Goal: Transaction & Acquisition: Purchase product/service

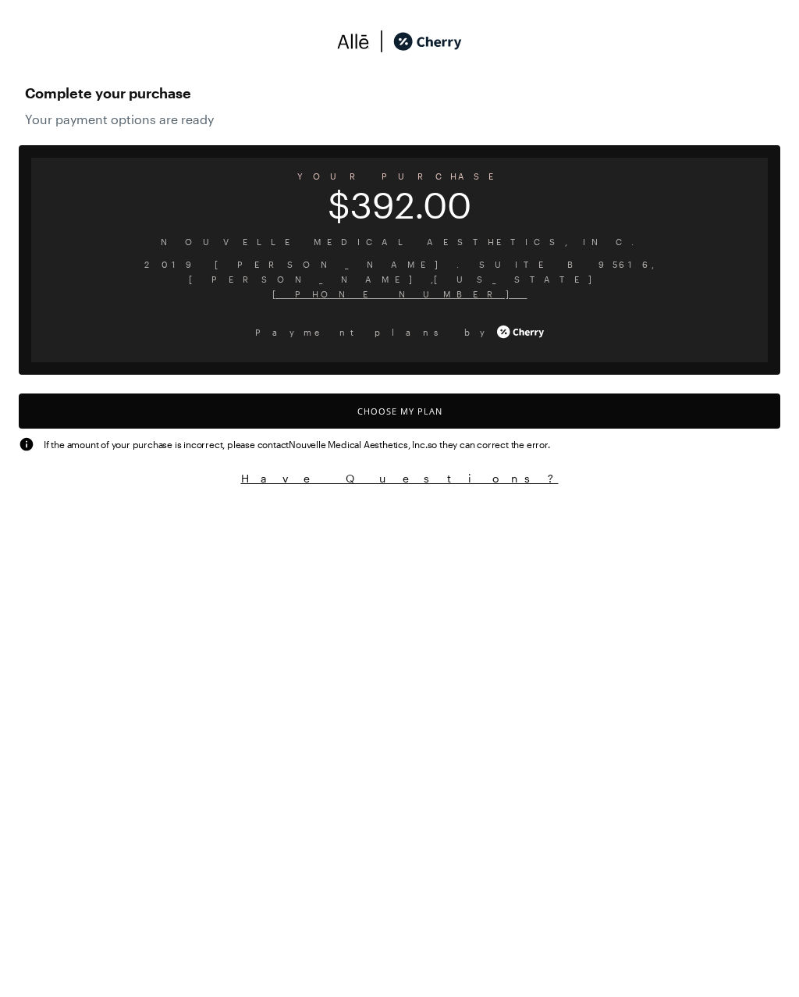
click at [413, 411] on button "Choose My Plan" at bounding box center [400, 410] width 762 height 35
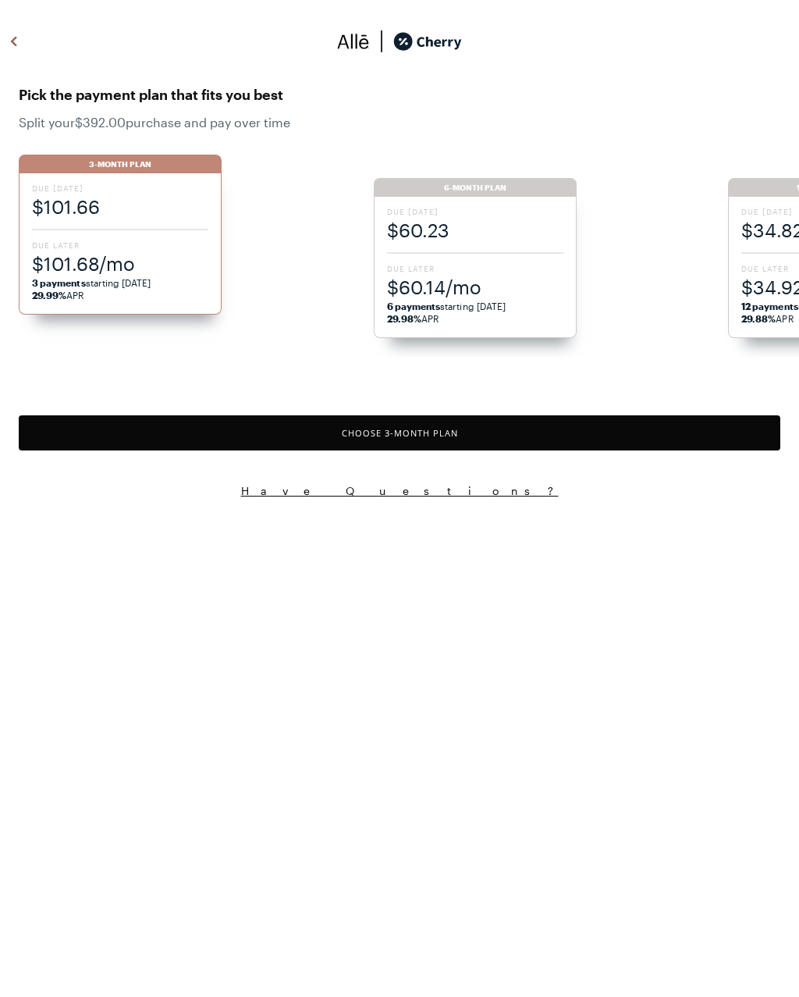
click at [417, 436] on button "Choose 3 -Month Plan" at bounding box center [400, 432] width 762 height 35
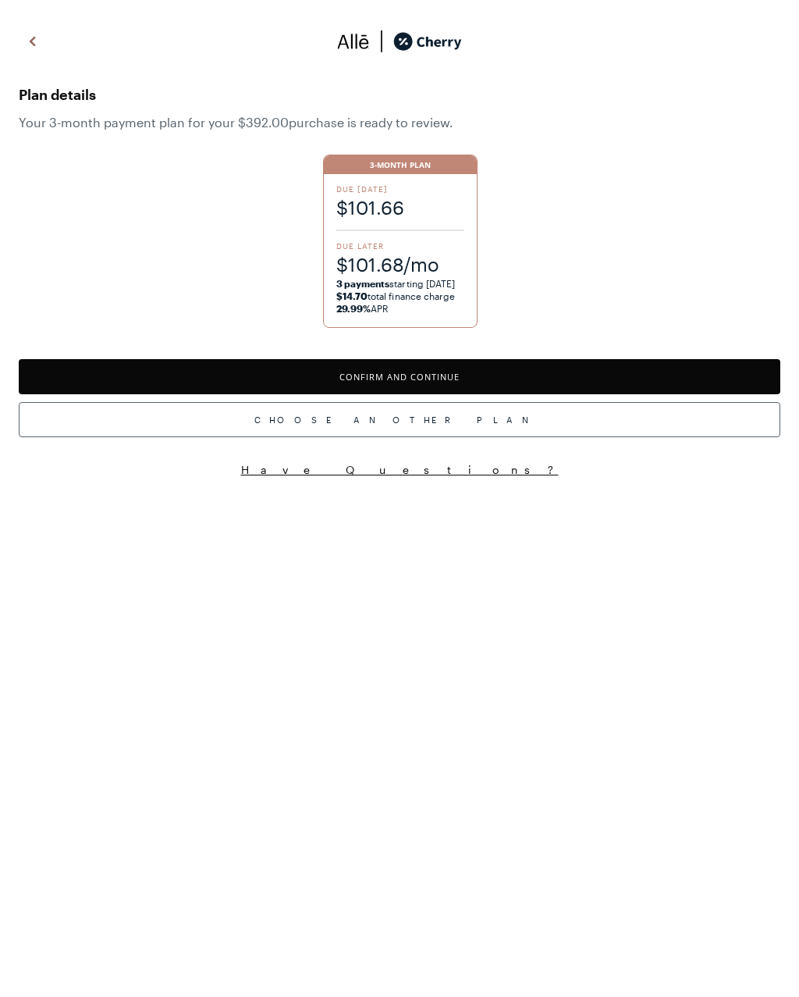
click at [432, 381] on button "Confirm and Continue" at bounding box center [400, 376] width 762 height 35
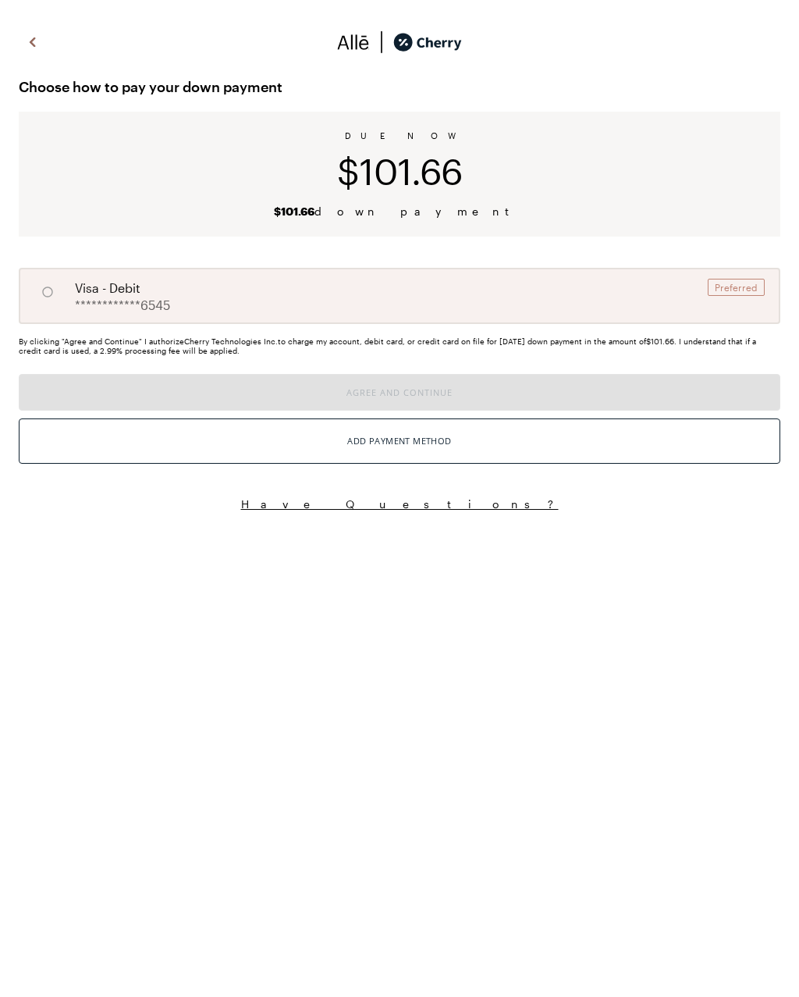
radio input "true"
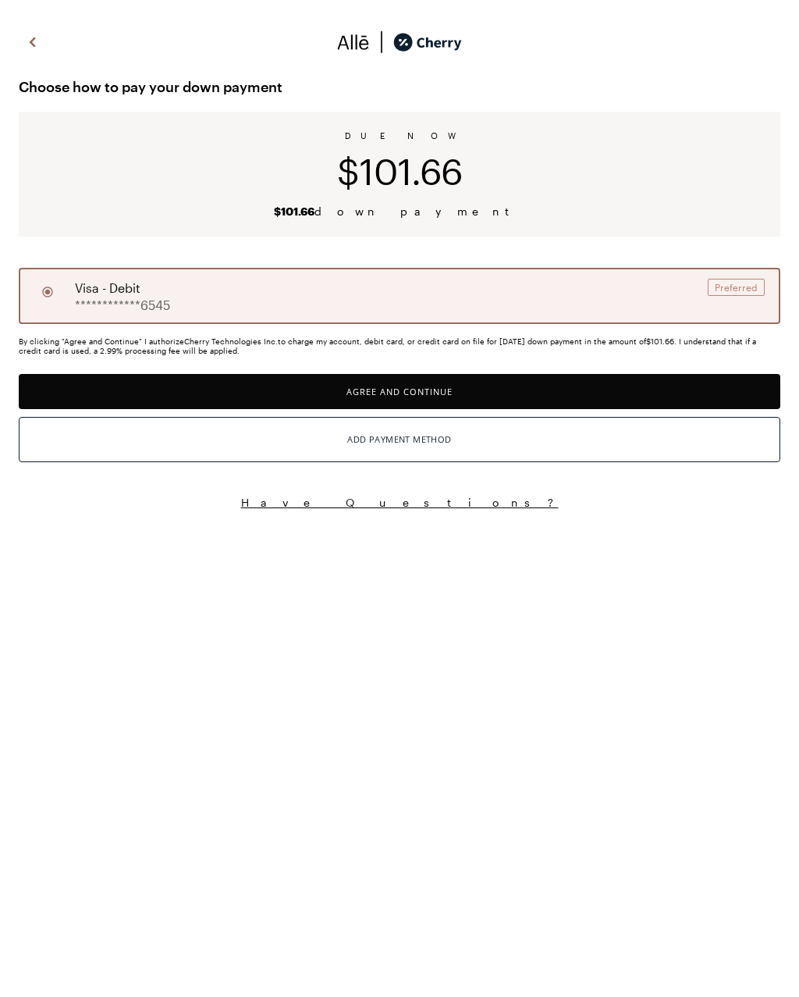
click at [421, 395] on button "Agree and Continue" at bounding box center [400, 391] width 762 height 35
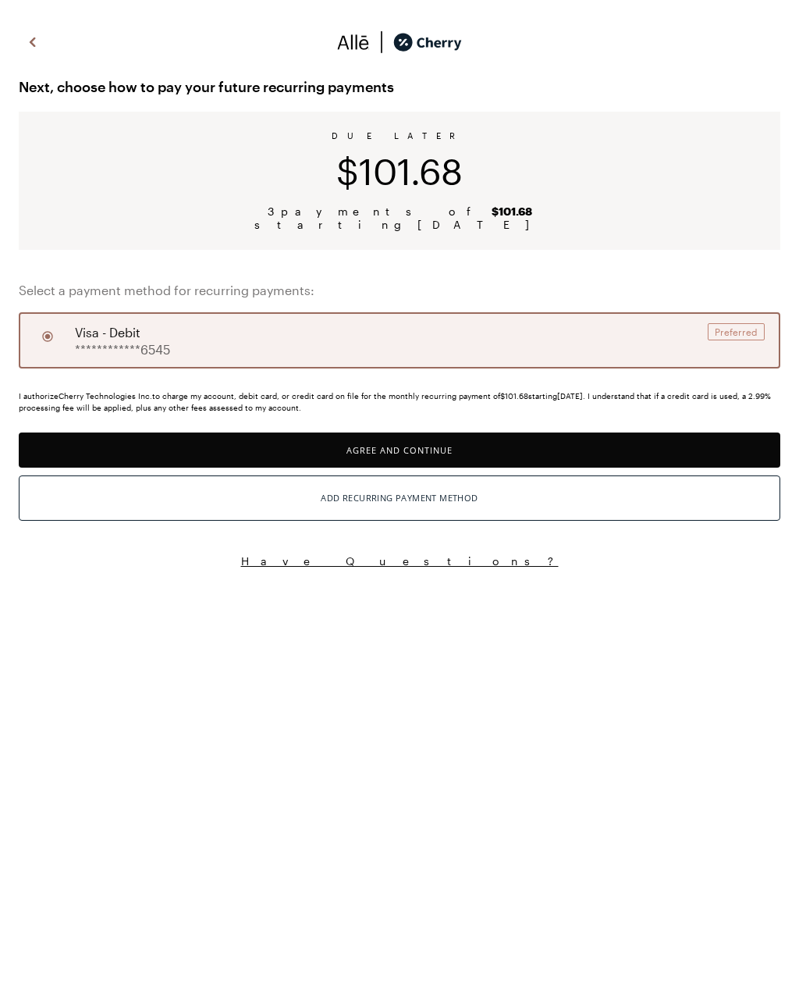
click at [415, 450] on button "Agree and Continue" at bounding box center [400, 449] width 762 height 35
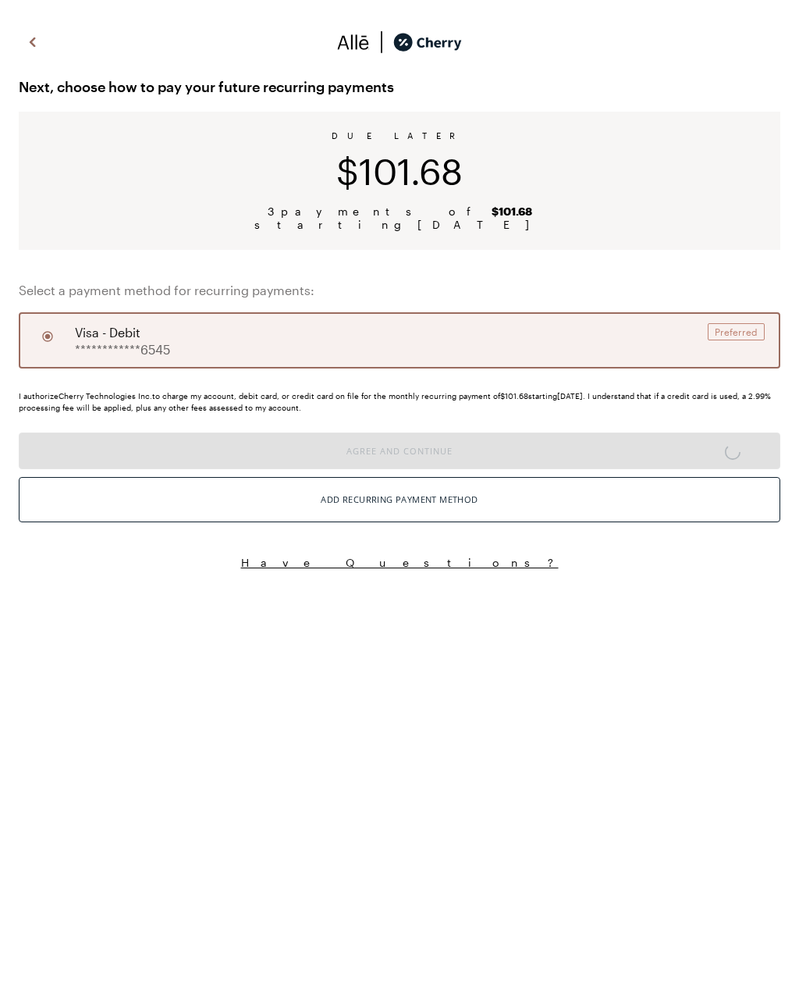
click at [418, 508] on div "Add Recurring Payment Method" at bounding box center [399, 499] width 157 height 20
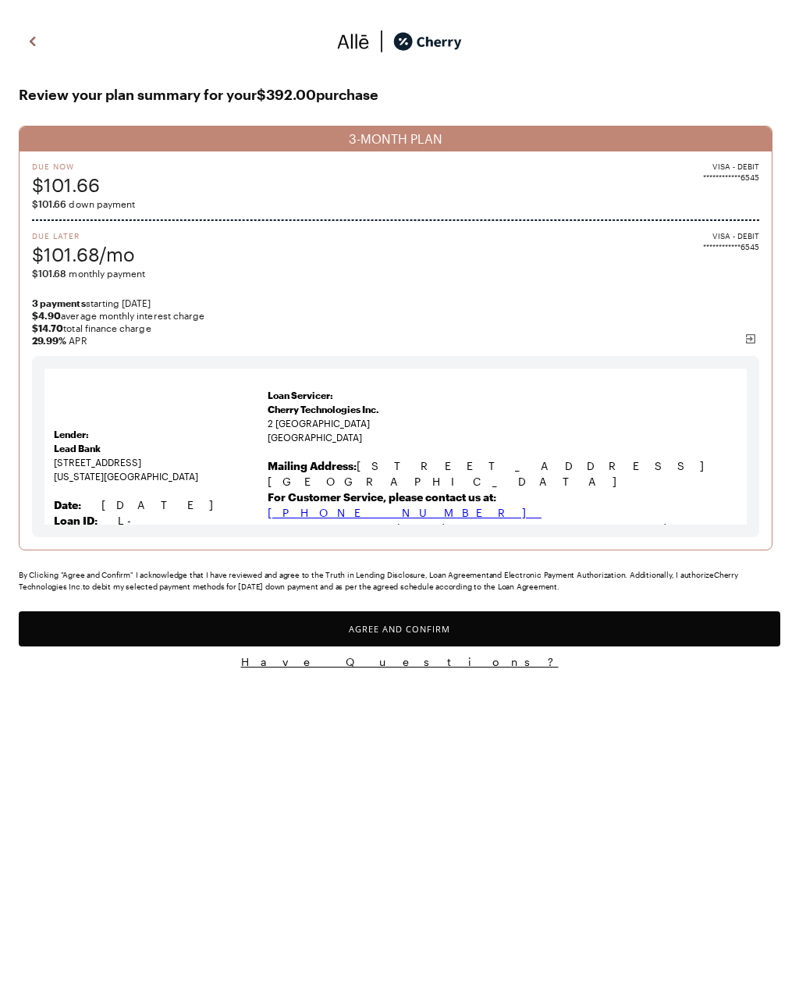
click at [396, 634] on button "Agree and Confirm" at bounding box center [400, 628] width 762 height 35
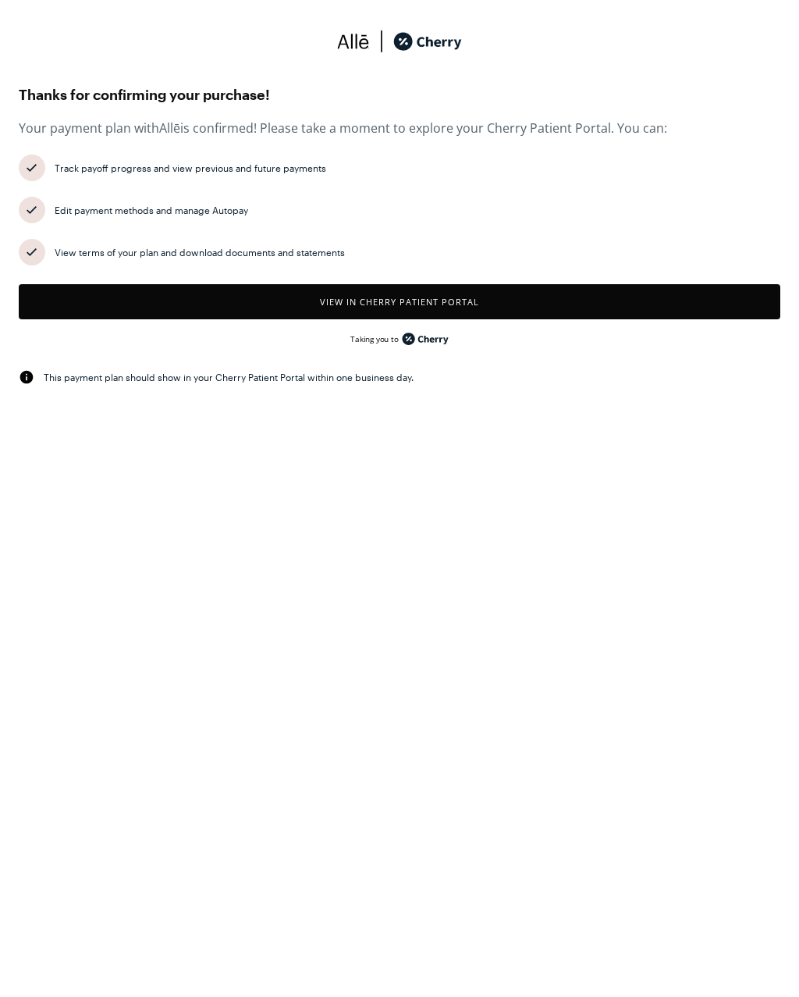
click at [375, 300] on button "View in Cherry patient portal" at bounding box center [400, 301] width 762 height 35
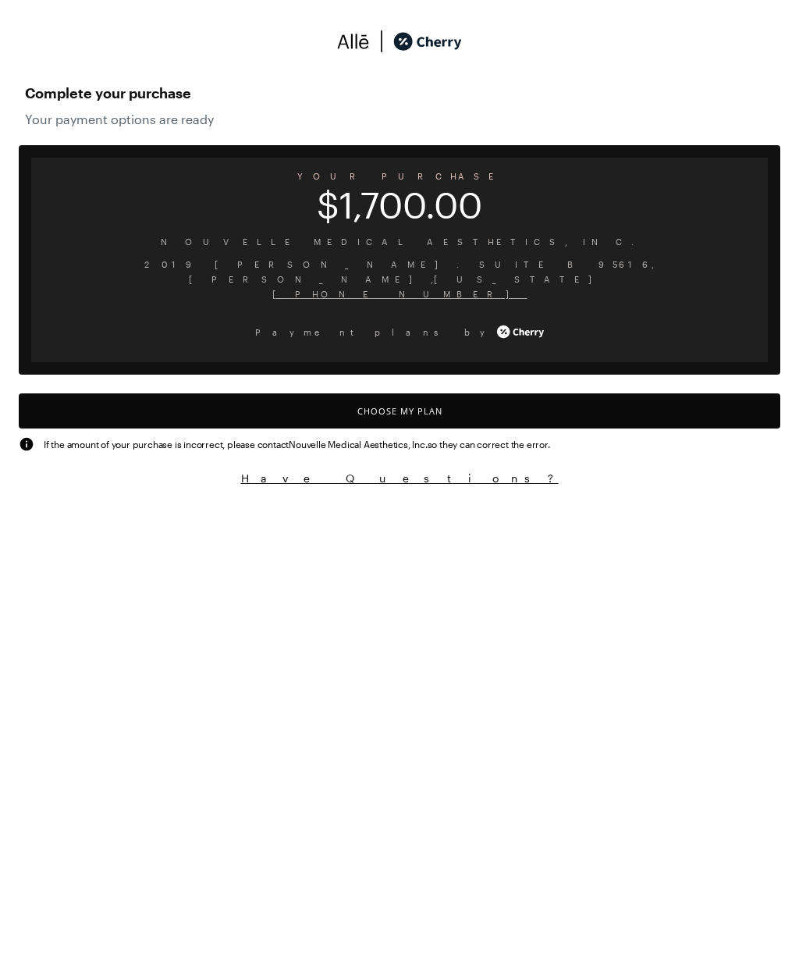
click at [413, 400] on button "Choose My Plan" at bounding box center [400, 410] width 762 height 35
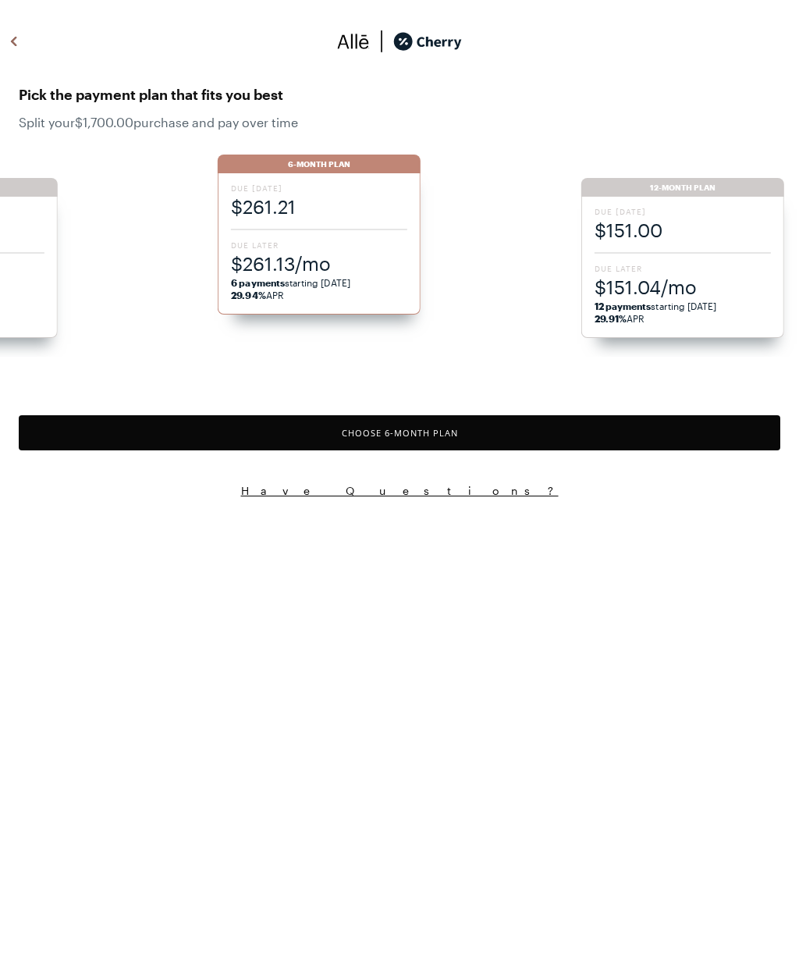
click at [654, 245] on div "Due [DATE] $151.00 Due Later $151.04/mo 12 payments starting [DATE] 29.91% APR" at bounding box center [682, 267] width 203 height 141
click at [415, 436] on button "Choose 12 -Month Plan" at bounding box center [400, 432] width 762 height 35
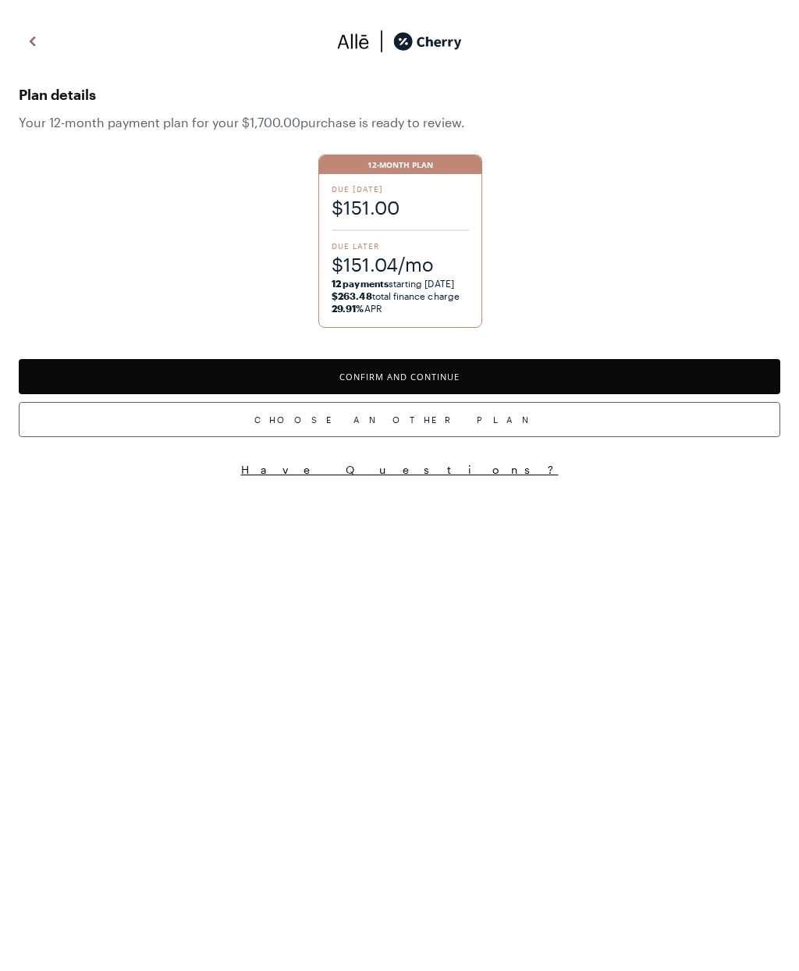
click at [426, 386] on button "Confirm and Continue" at bounding box center [400, 376] width 762 height 35
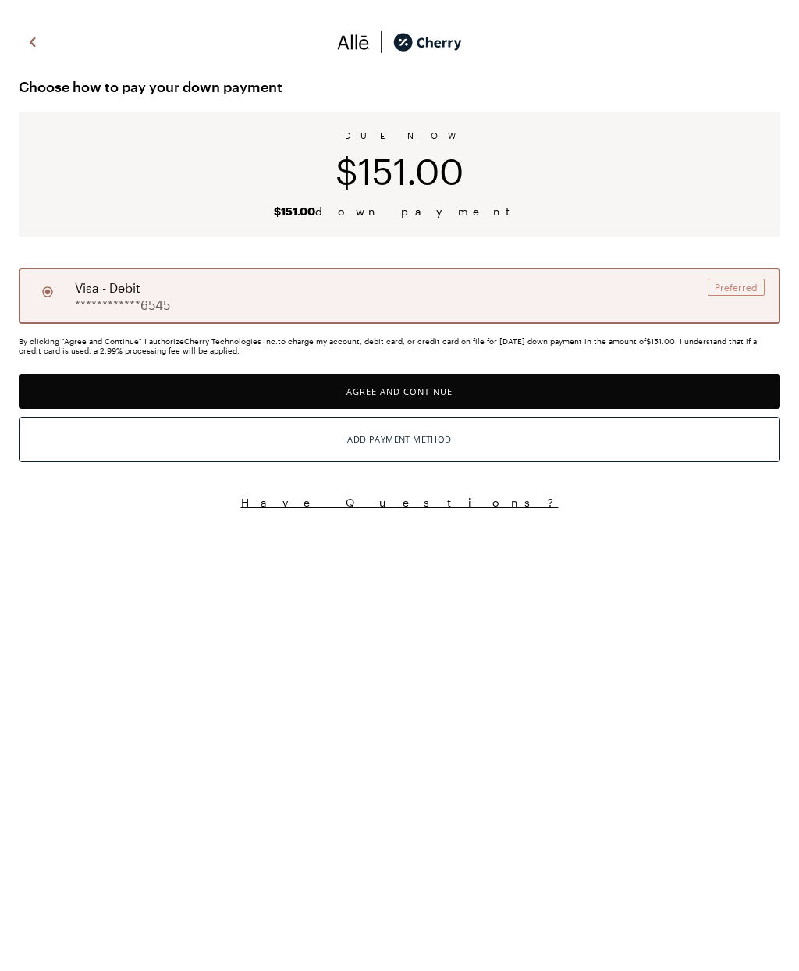
click at [396, 392] on button "Agree and Continue" at bounding box center [400, 391] width 762 height 35
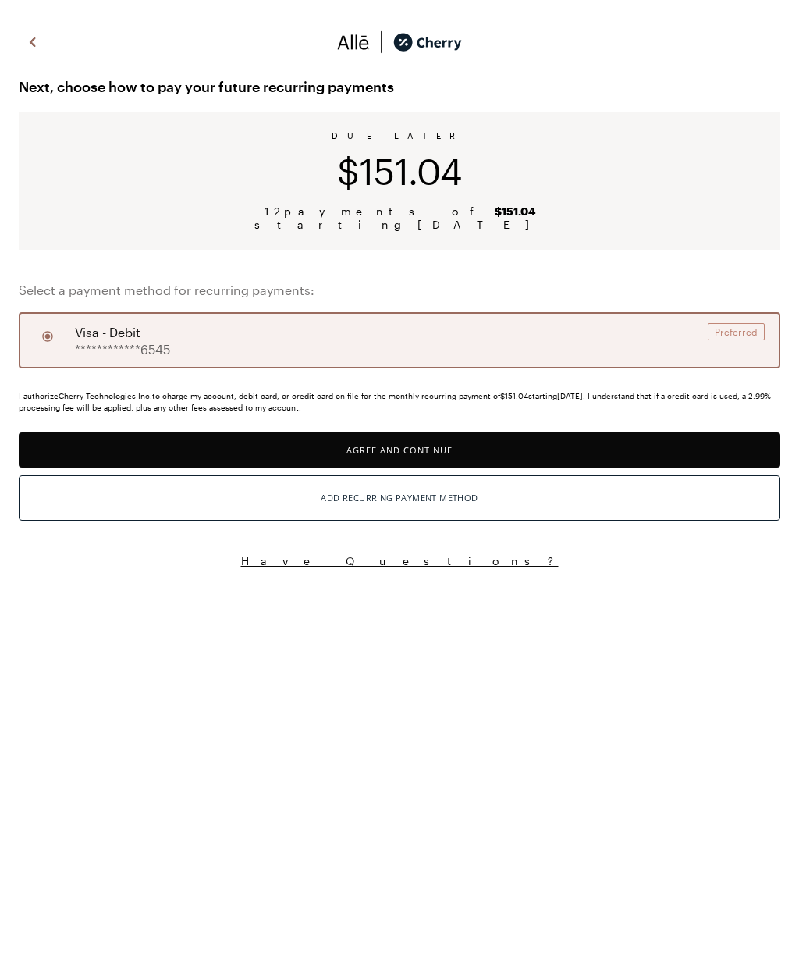
click at [414, 453] on button "Agree and Continue" at bounding box center [400, 449] width 762 height 35
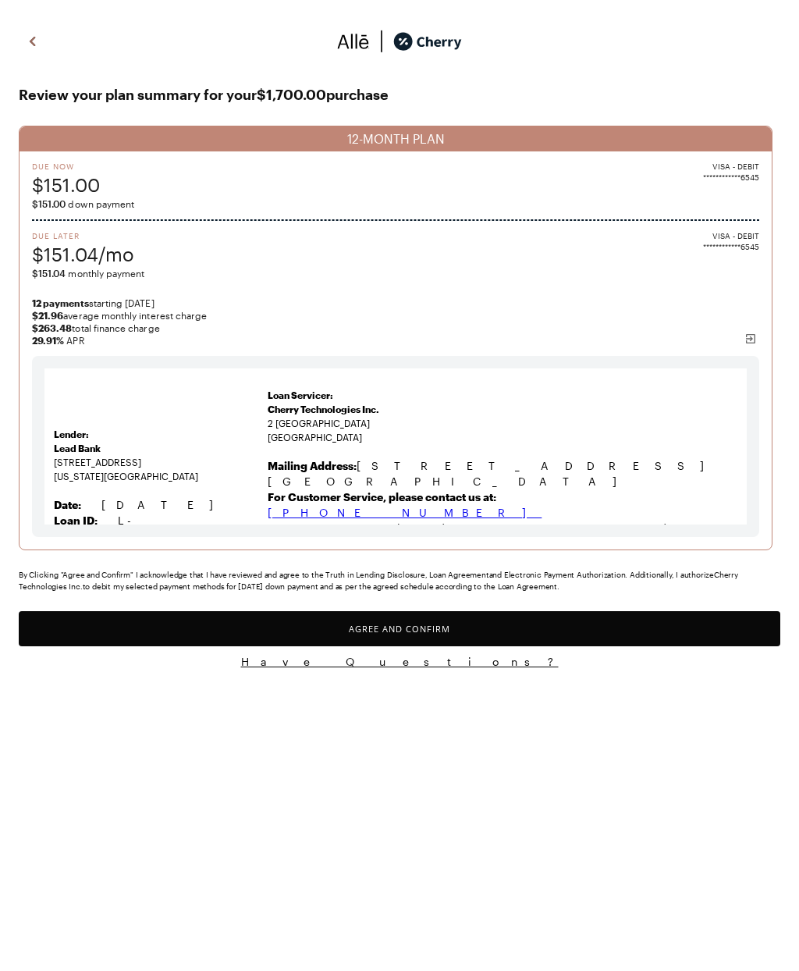
click at [496, 638] on button "Agree and Confirm" at bounding box center [400, 628] width 762 height 35
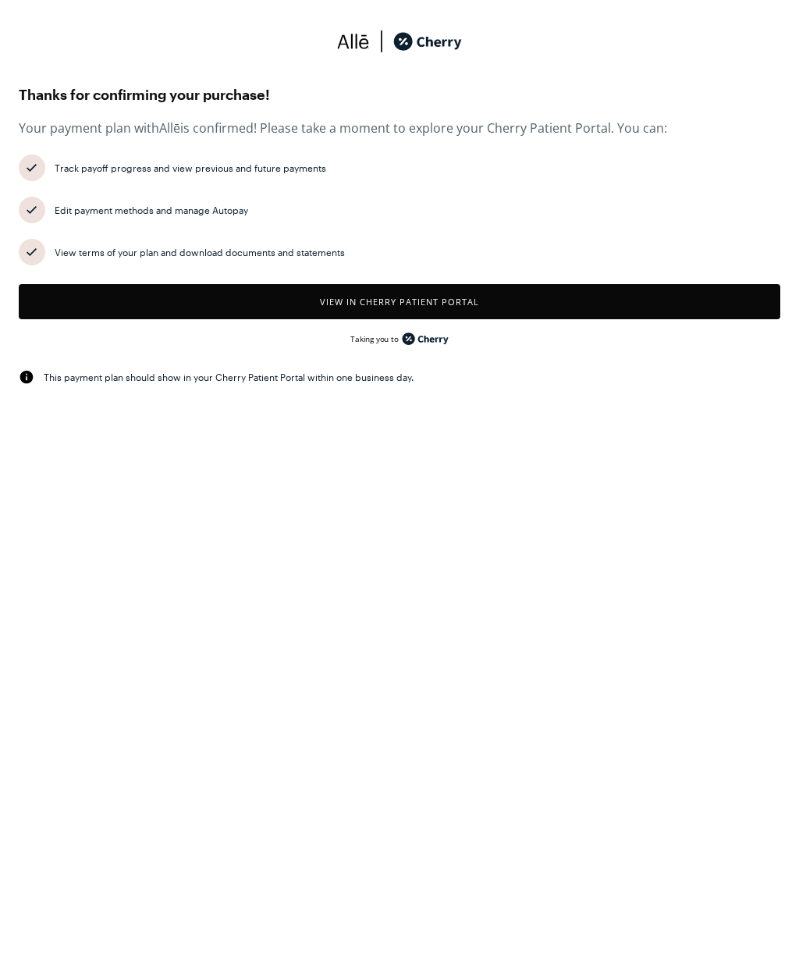
click at [409, 304] on button "View in Cherry patient portal" at bounding box center [400, 301] width 762 height 35
